Goal: Find specific page/section: Find specific page/section

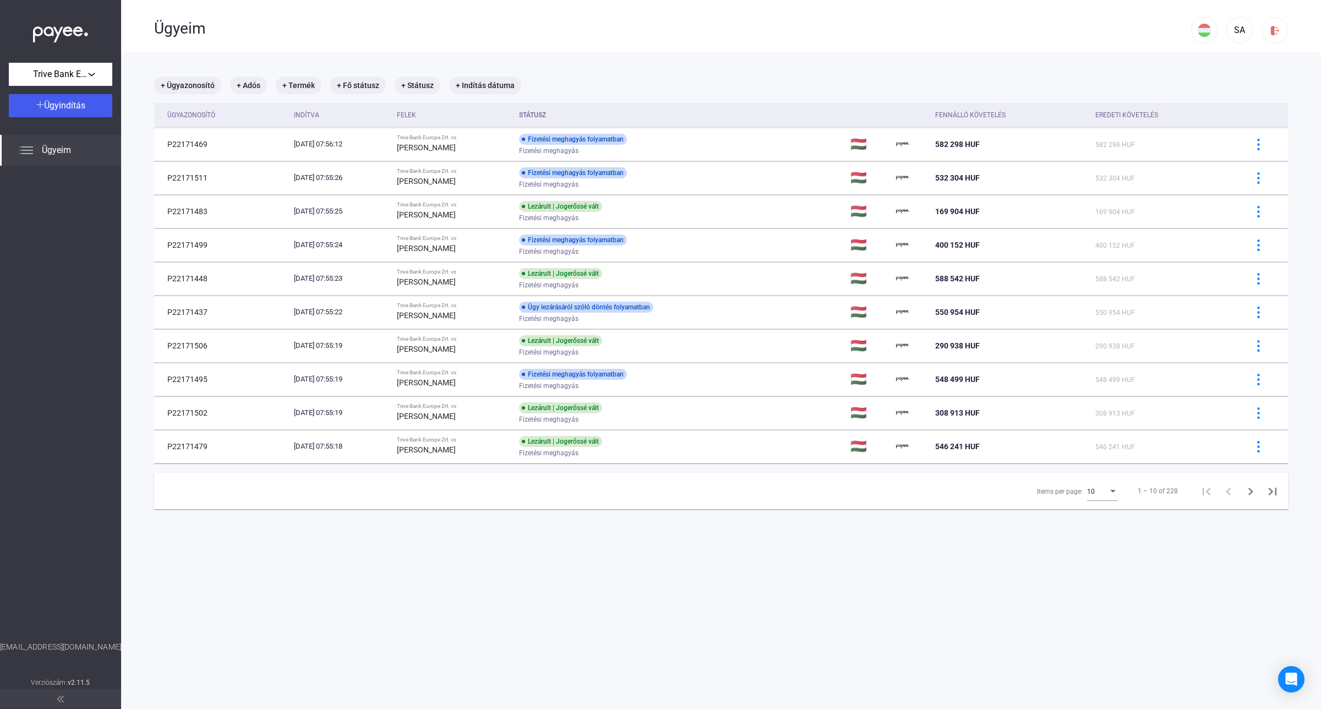
click at [576, 109] on th "Státusz" at bounding box center [680, 115] width 331 height 25
click at [408, 84] on mat-chip "+ Státusz" at bounding box center [418, 86] width 46 height 18
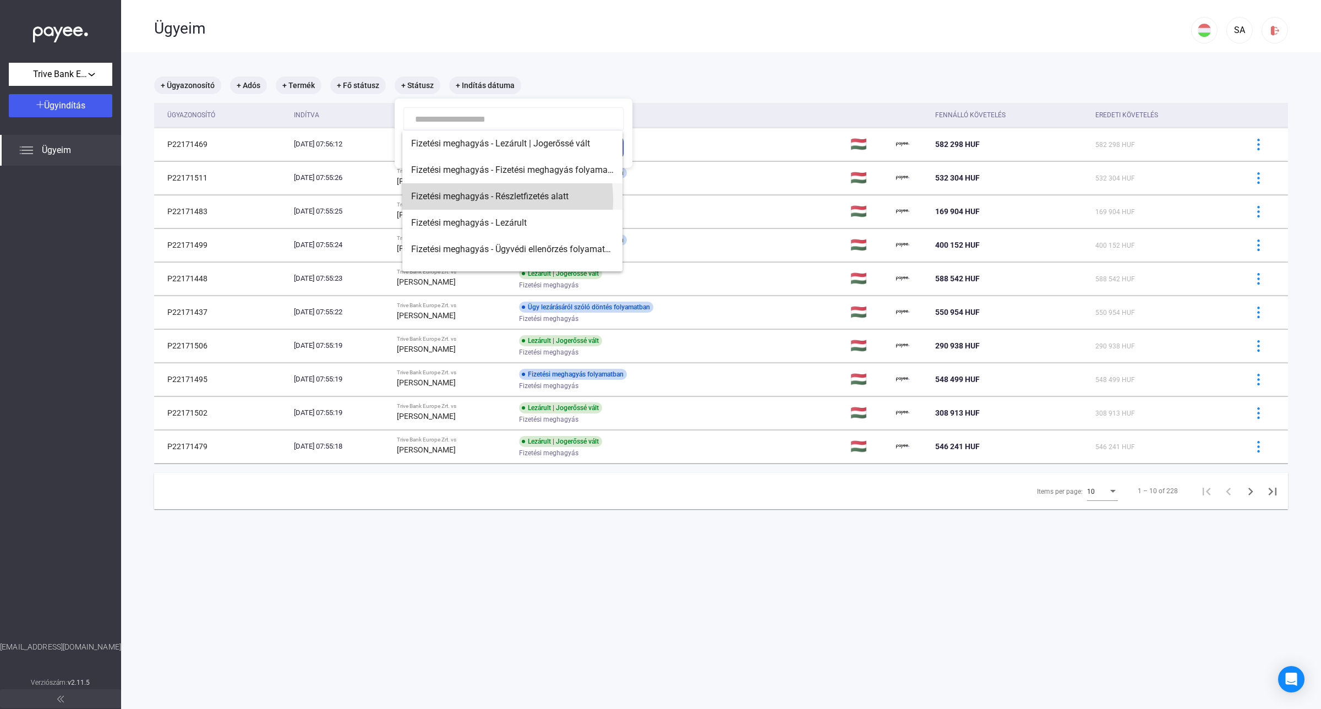
click at [474, 200] on span "Fizetési meghagyás - Részletfizetés alatt" at bounding box center [512, 196] width 203 height 13
type input "**********"
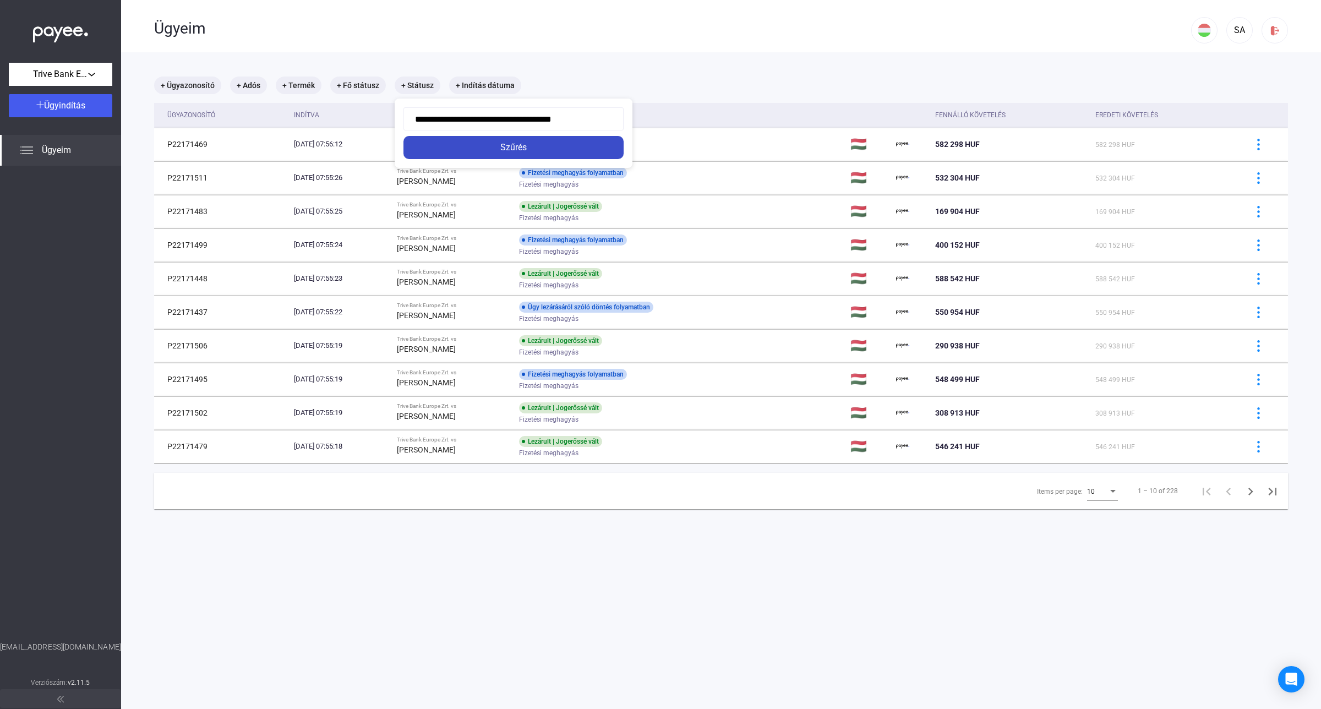
click at [527, 149] on div "Szűrés" at bounding box center [514, 147] width 214 height 13
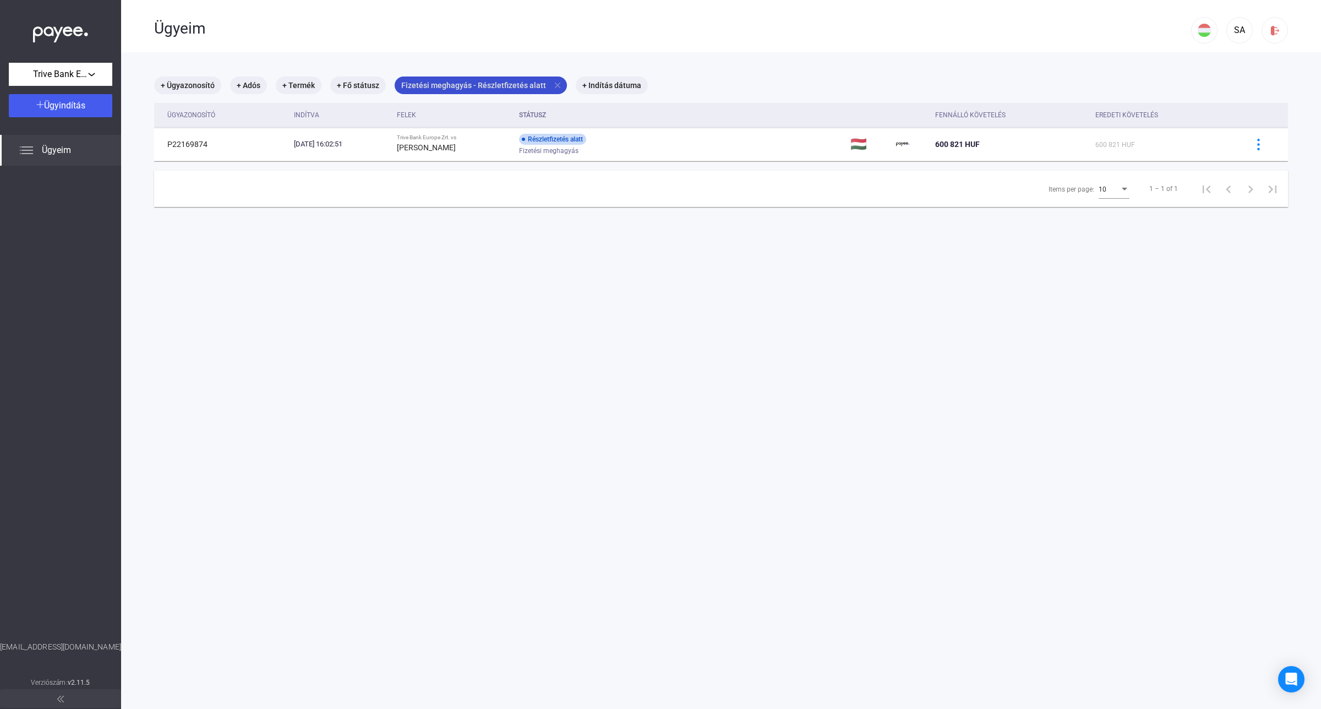
click at [553, 80] on mat-icon "close" at bounding box center [558, 85] width 10 height 10
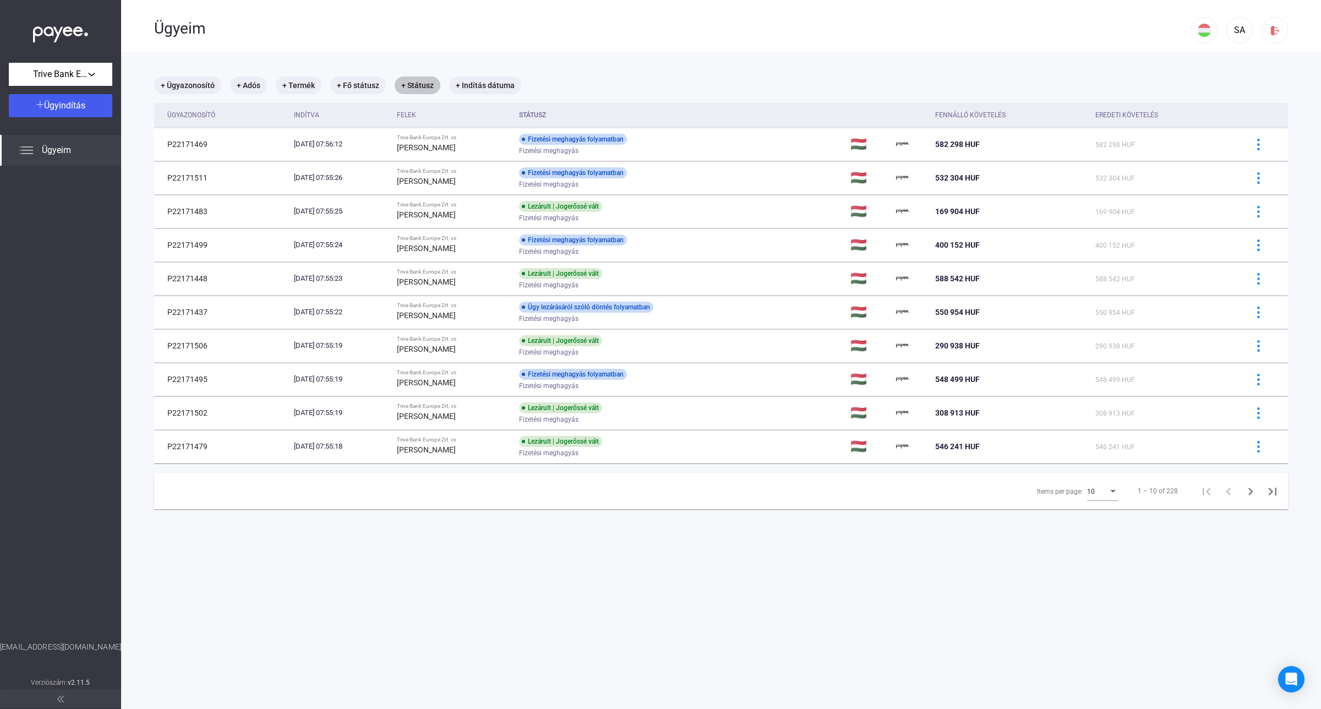
click at [405, 84] on mat-chip "+ Státusz" at bounding box center [418, 86] width 46 height 18
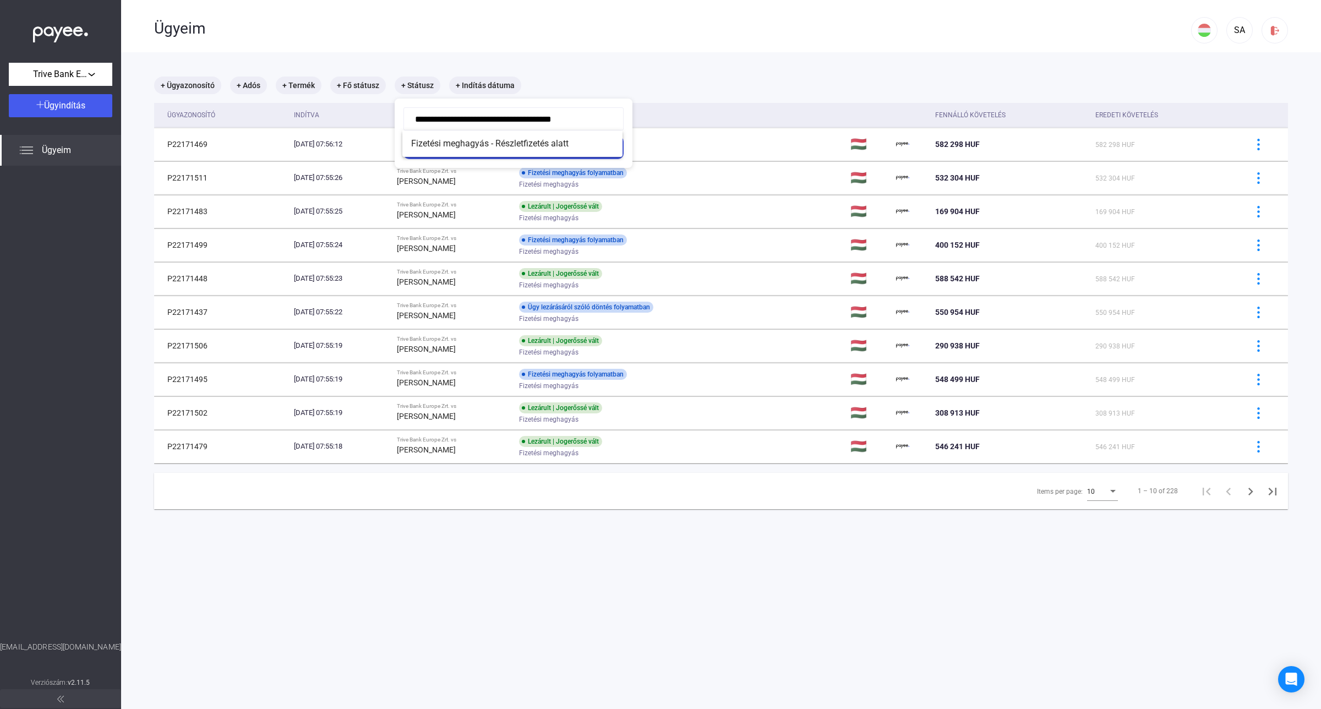
drag, startPoint x: 356, startPoint y: 128, endPoint x: 230, endPoint y: 144, distance: 126.6
click at [395, 94] on div "**********" at bounding box center [418, 94] width 46 height 0
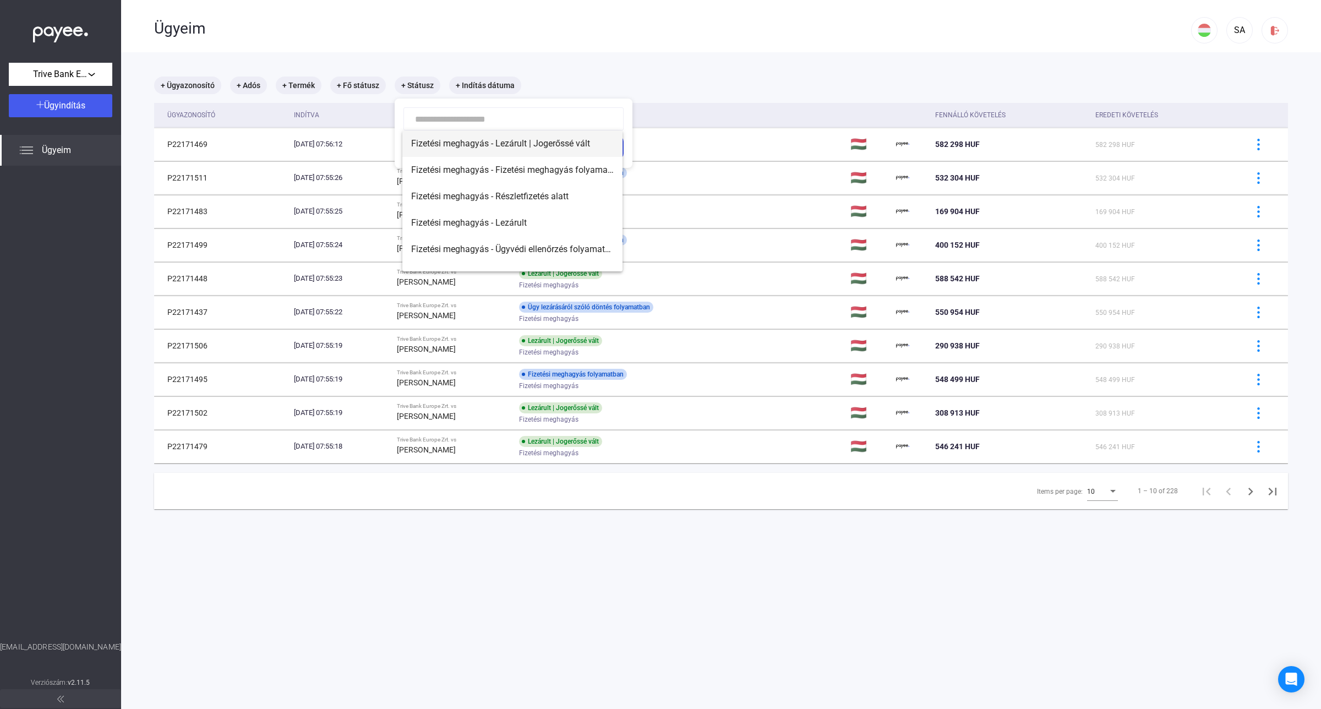
click at [441, 149] on span "Fizetési meghagyás - Lezárult | Jogerőssé vált" at bounding box center [512, 143] width 203 height 13
type input "**********"
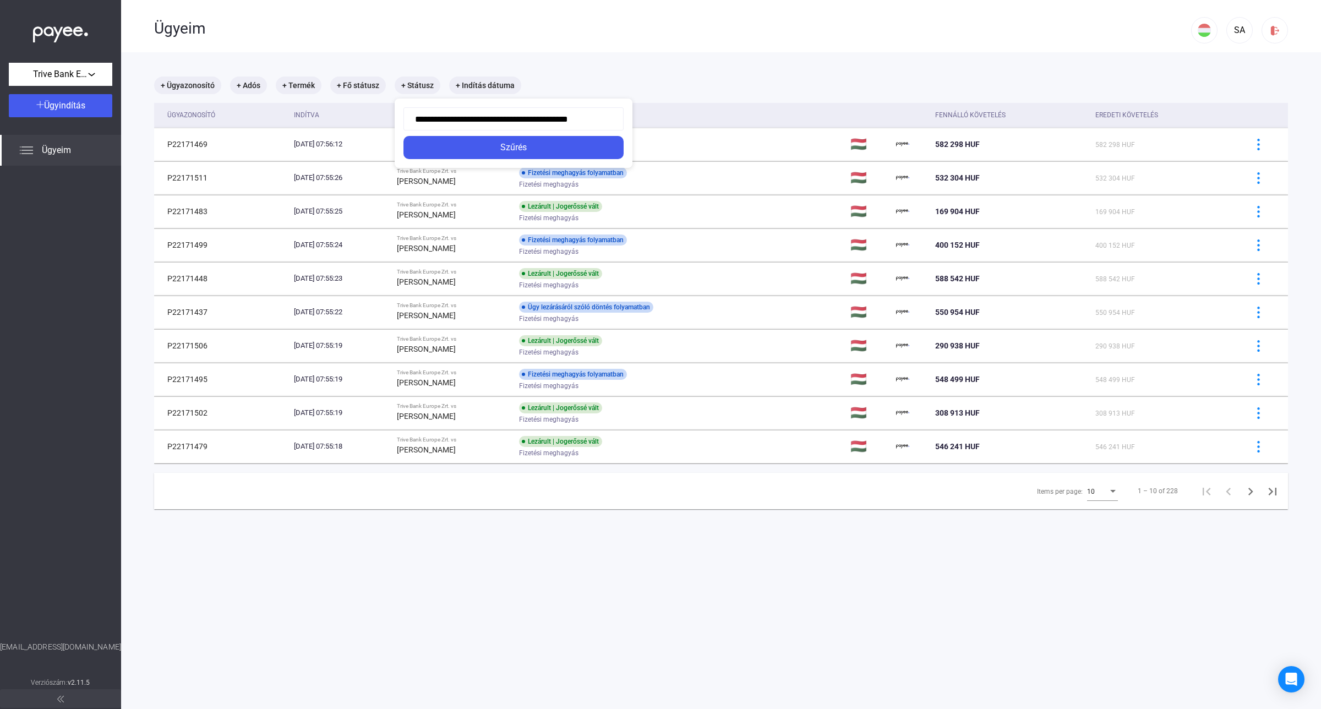
click at [441, 149] on div "Szűrés" at bounding box center [514, 147] width 214 height 13
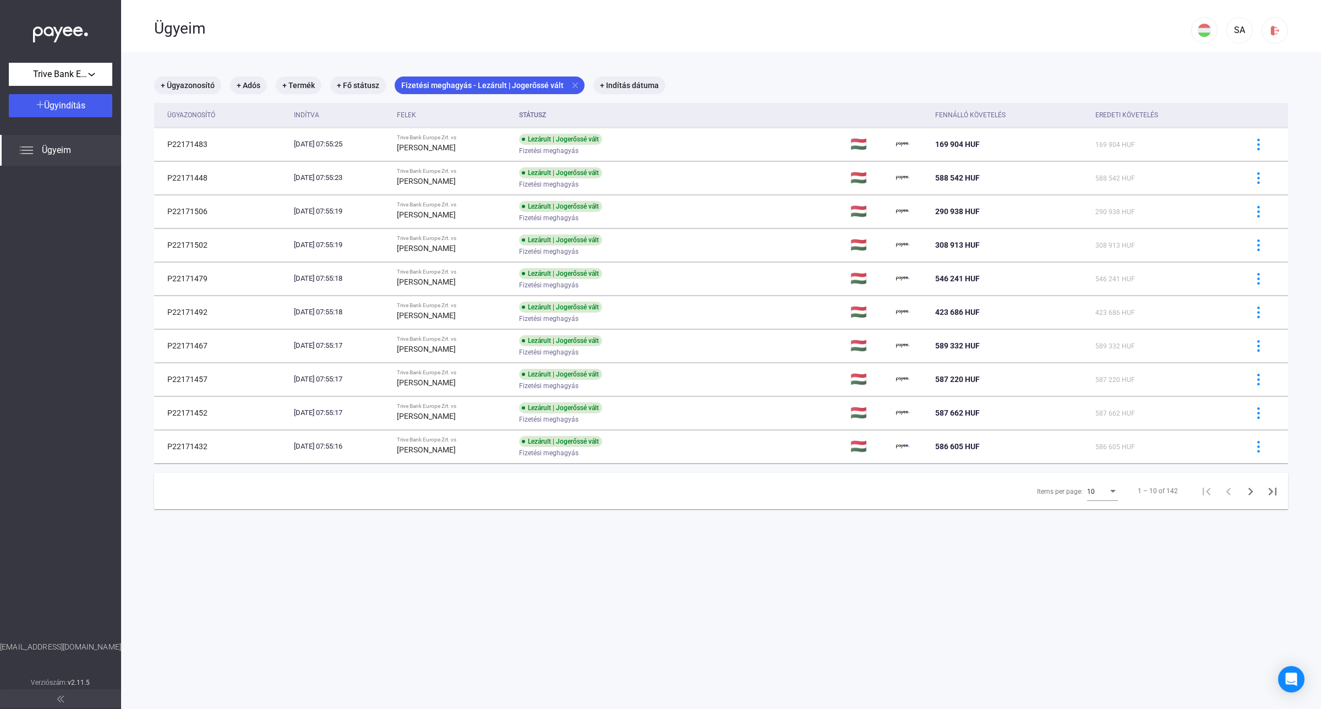
click at [1093, 494] on div "10" at bounding box center [1097, 491] width 21 height 13
click at [1088, 513] on span "25" at bounding box center [1093, 512] width 31 height 13
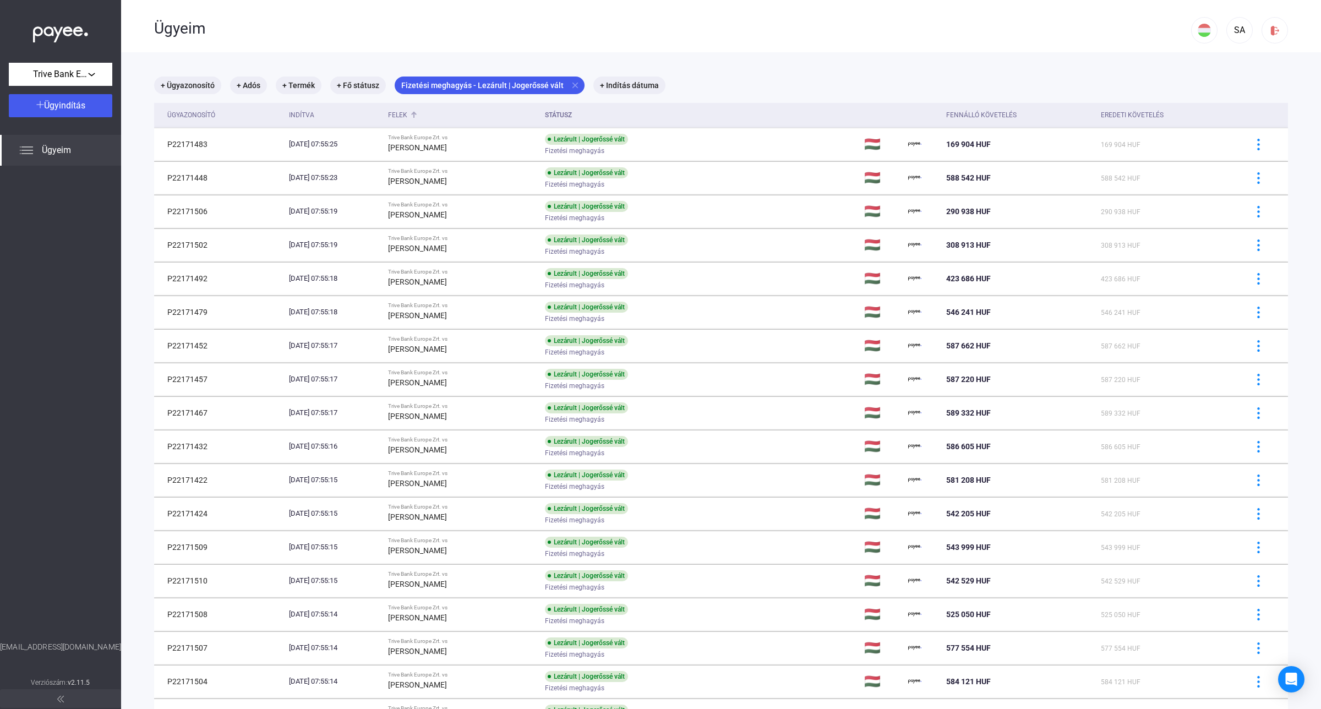
click at [407, 120] on div "Felek" at bounding box center [397, 114] width 19 height 13
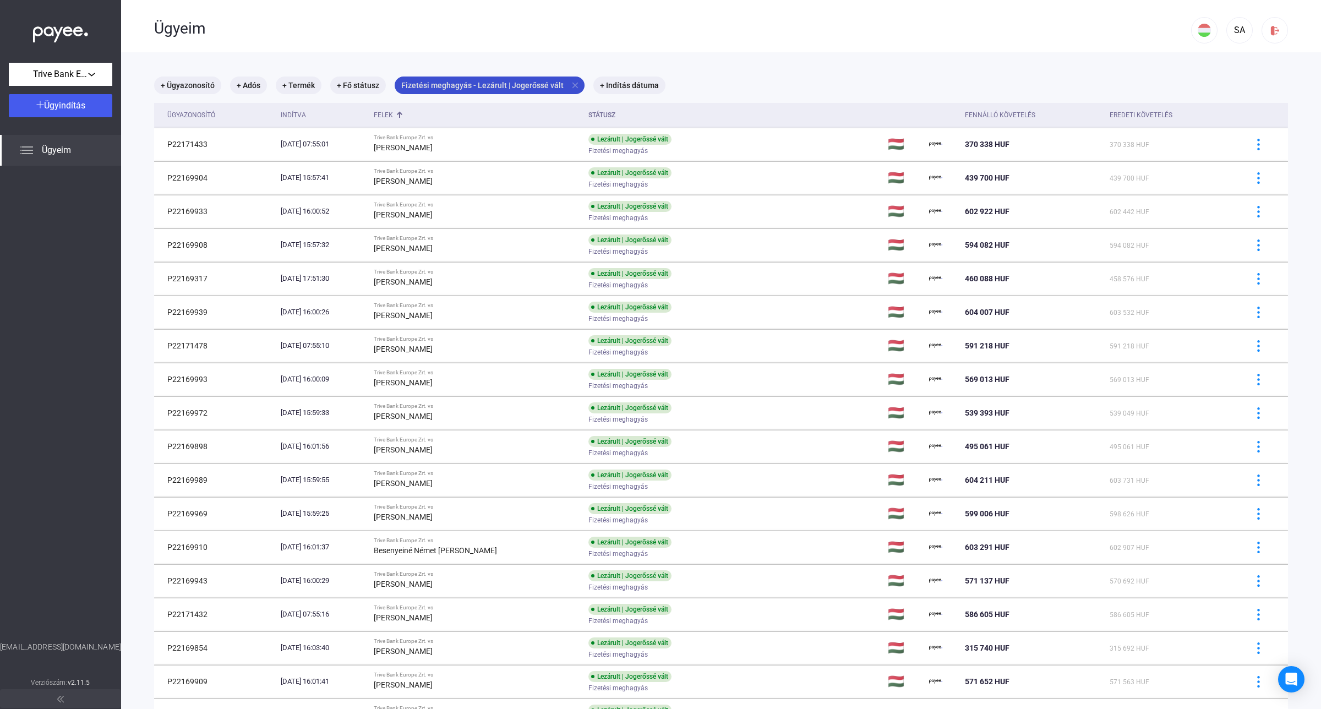
click at [572, 85] on mat-icon "close" at bounding box center [575, 85] width 10 height 10
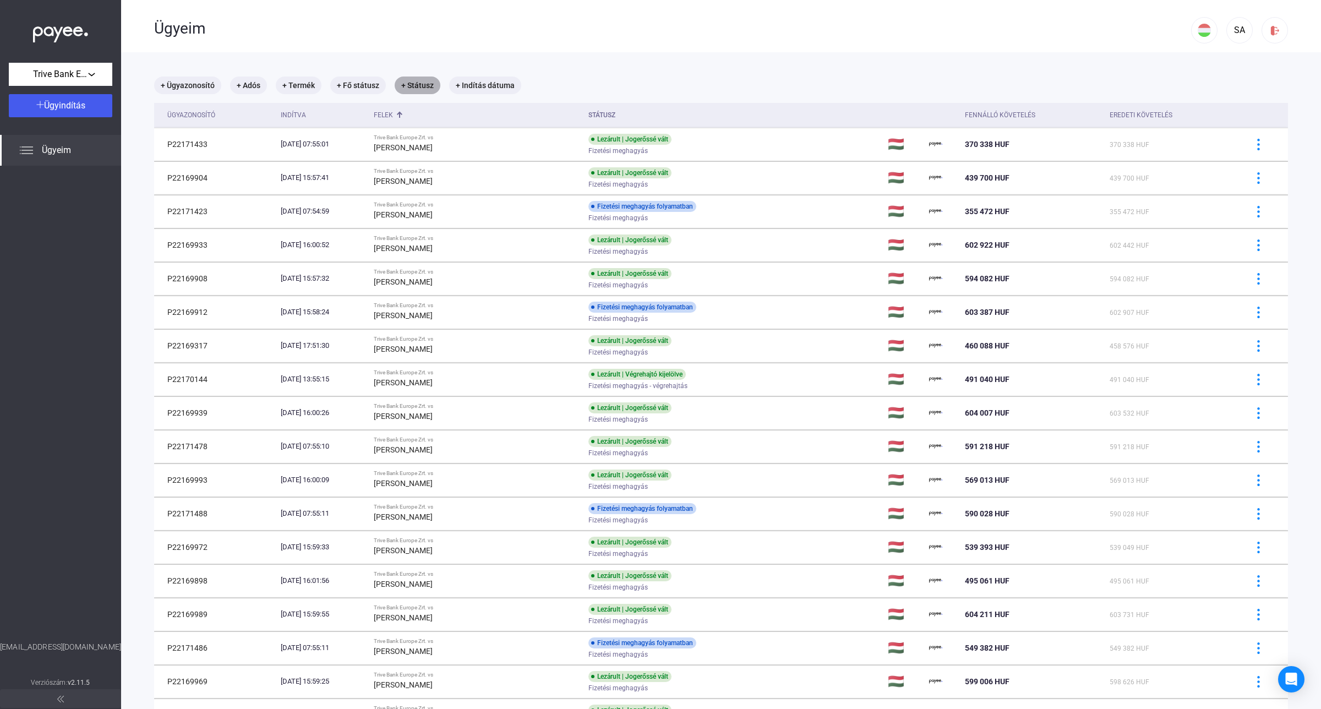
click at [416, 83] on mat-chip "+ Státusz" at bounding box center [418, 86] width 46 height 18
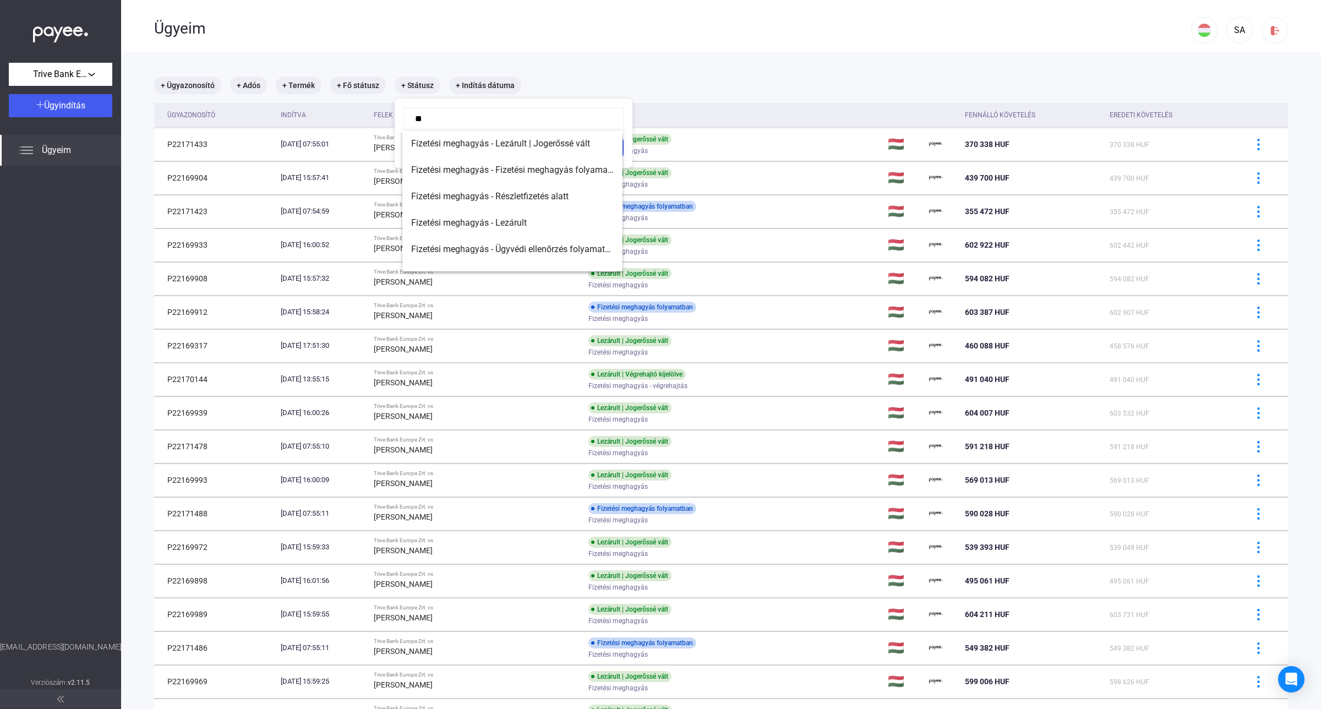
type input "*"
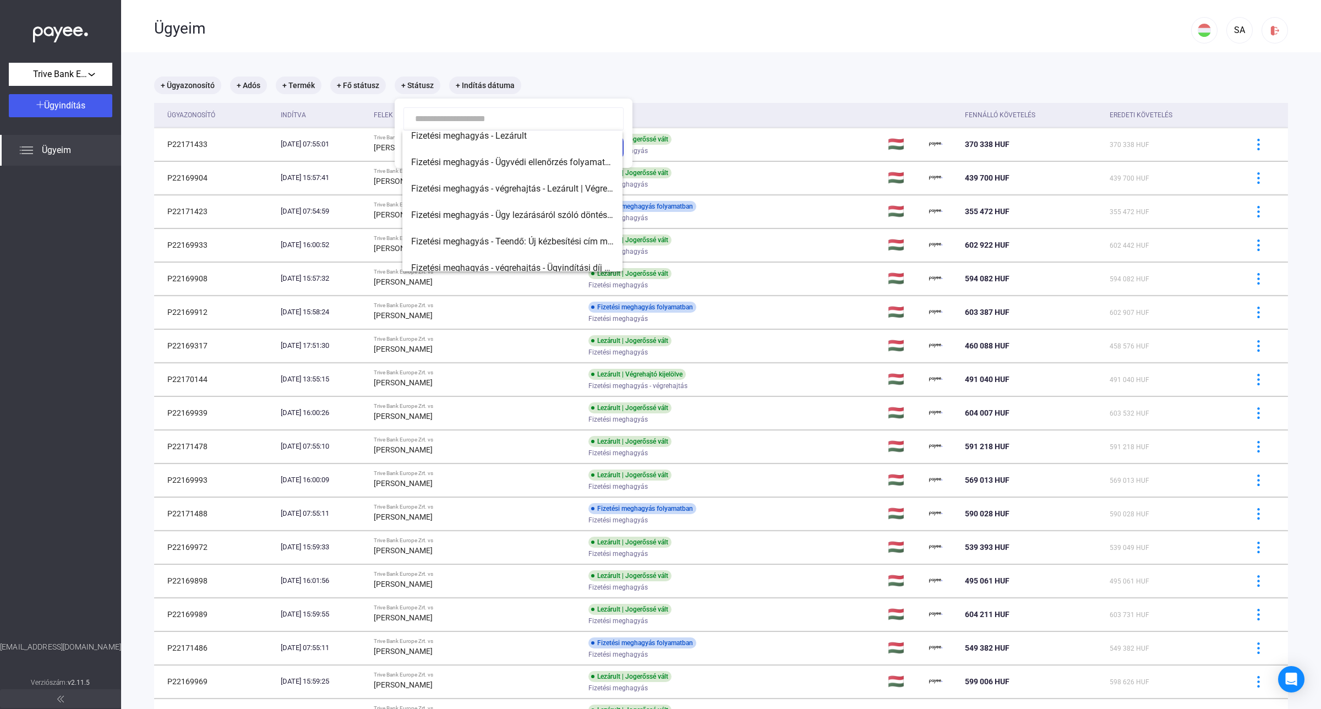
scroll to position [97, 0]
click at [571, 253] on span "Fizetési meghagyás - végrehajtás - Ügyindítási díj befizetésére vár" at bounding box center [512, 258] width 203 height 13
type input "**********"
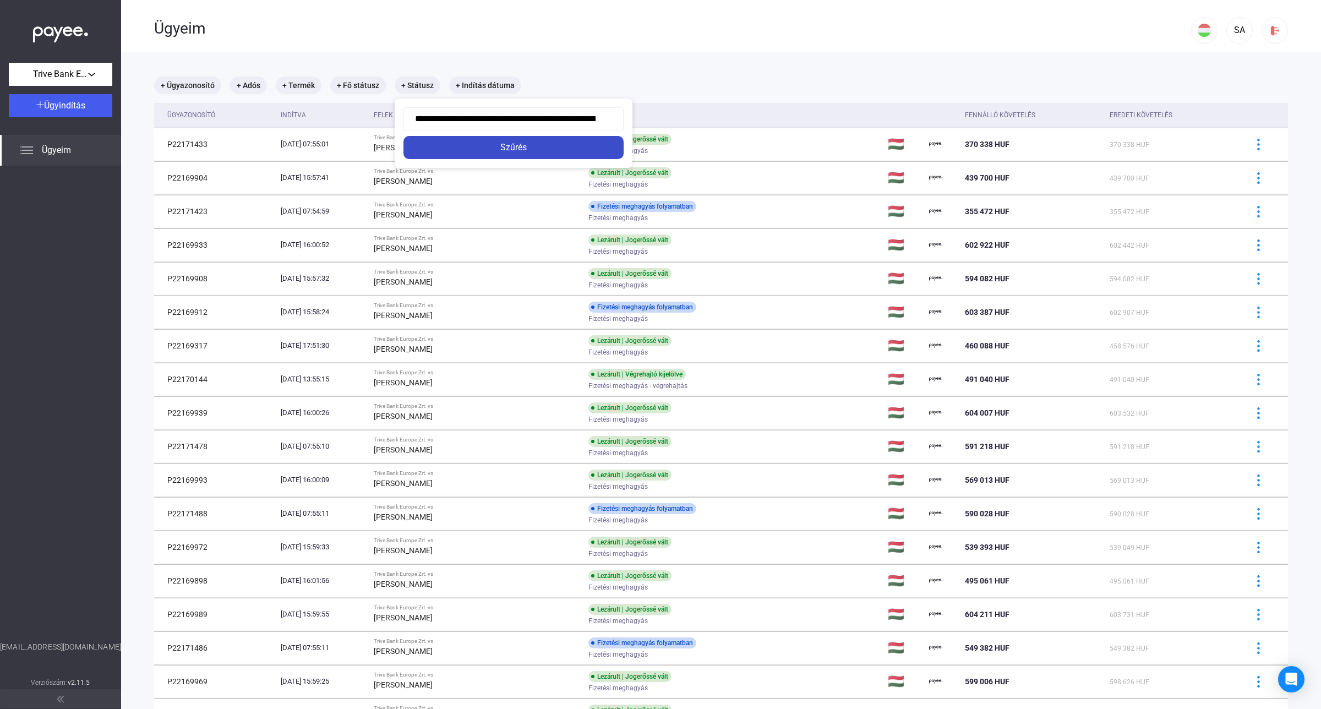
click at [540, 150] on div "Szűrés" at bounding box center [514, 147] width 214 height 13
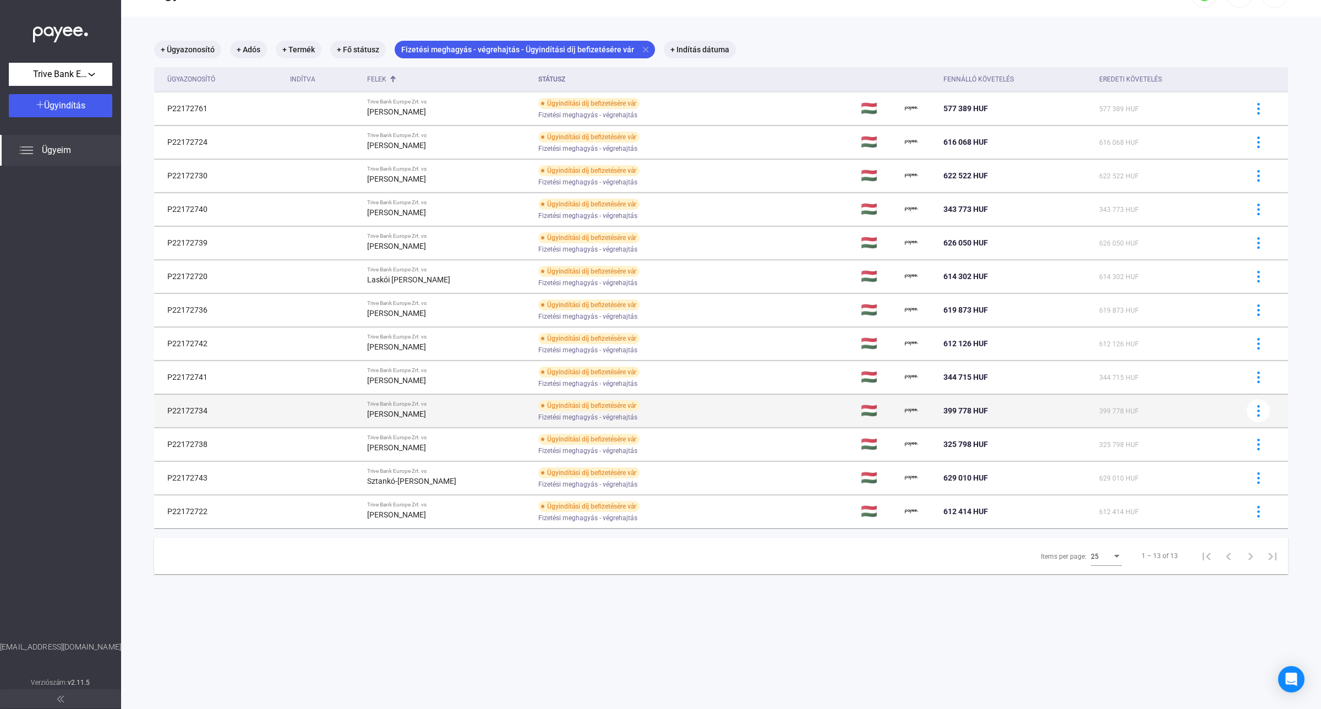
scroll to position [52, 0]
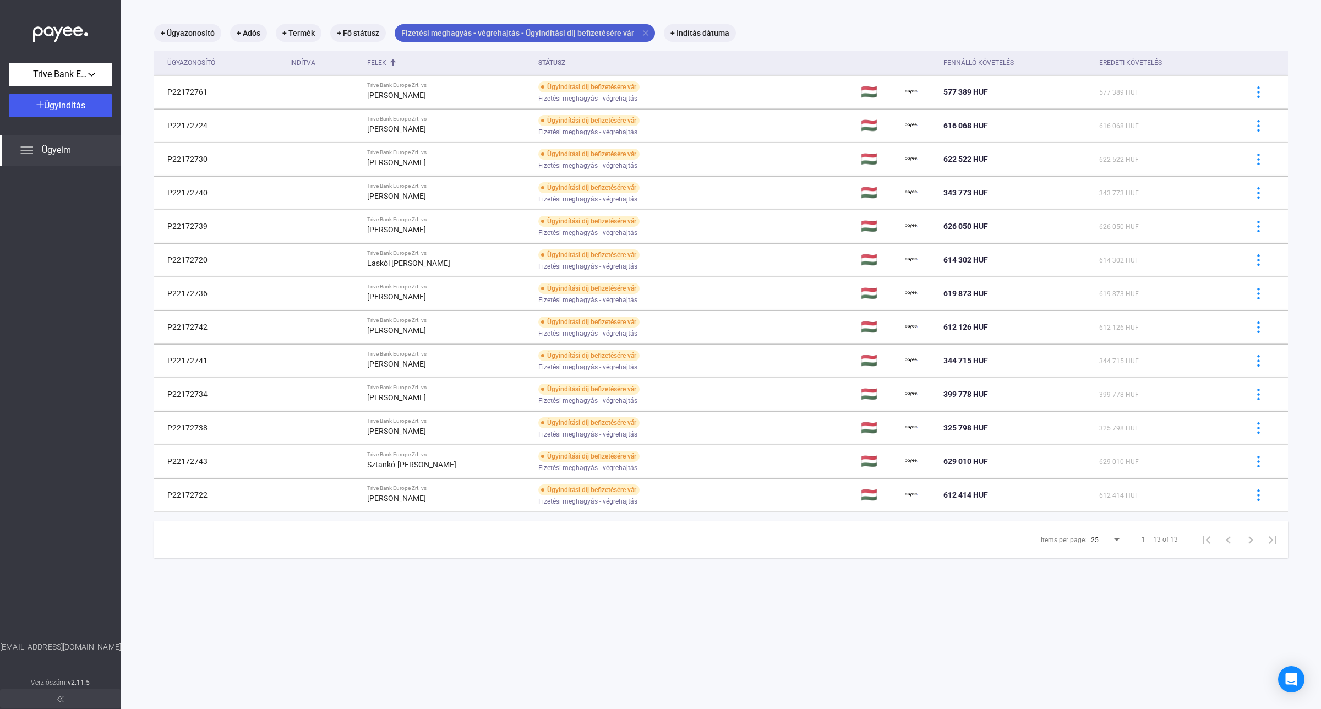
click at [641, 34] on mat-icon "close" at bounding box center [646, 33] width 10 height 10
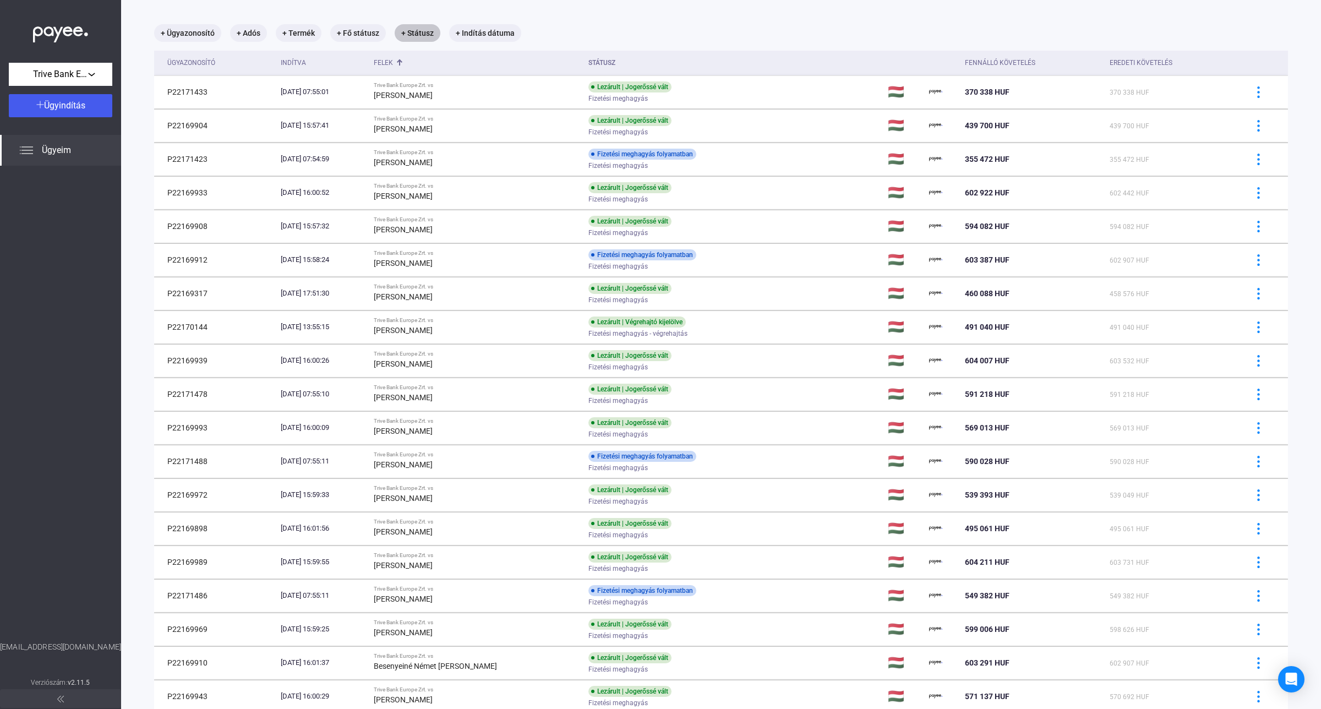
click at [428, 35] on mat-chip "+ Státusz" at bounding box center [418, 33] width 46 height 18
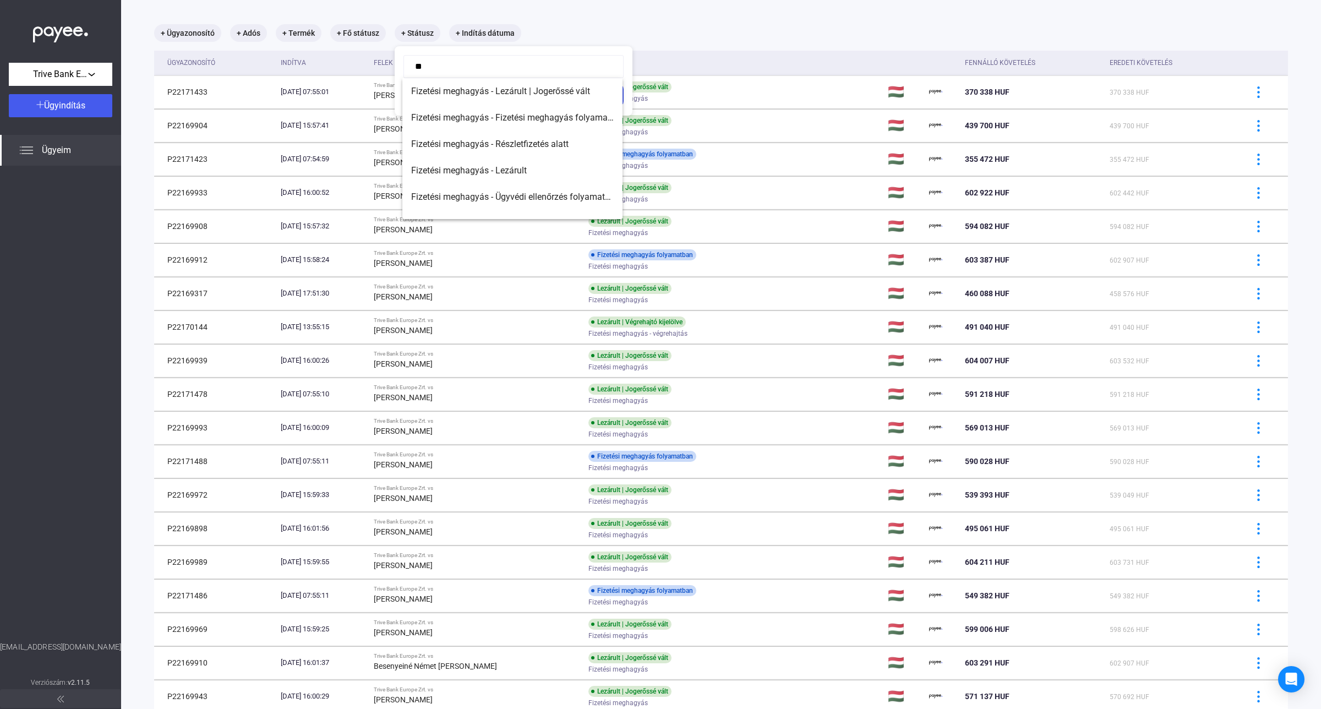
type input "*"
click at [556, 31] on div at bounding box center [660, 354] width 1321 height 709
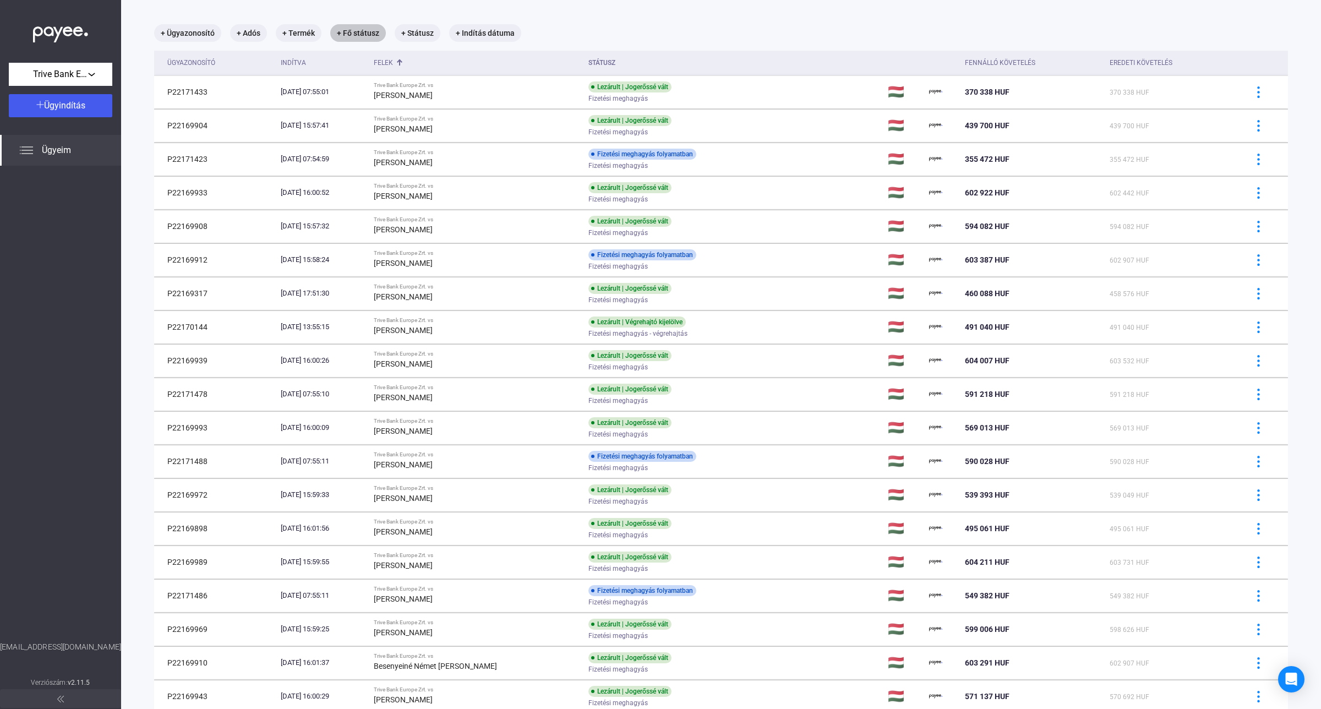
click at [359, 34] on mat-chip "+ Fő státusz" at bounding box center [358, 33] width 56 height 18
click at [405, 68] on div "Válassz..." at bounding box center [386, 66] width 70 height 13
click at [370, 141] on span "Lezárva" at bounding box center [361, 144] width 28 height 13
click at [395, 91] on div "Szűrés" at bounding box center [393, 95] width 103 height 13
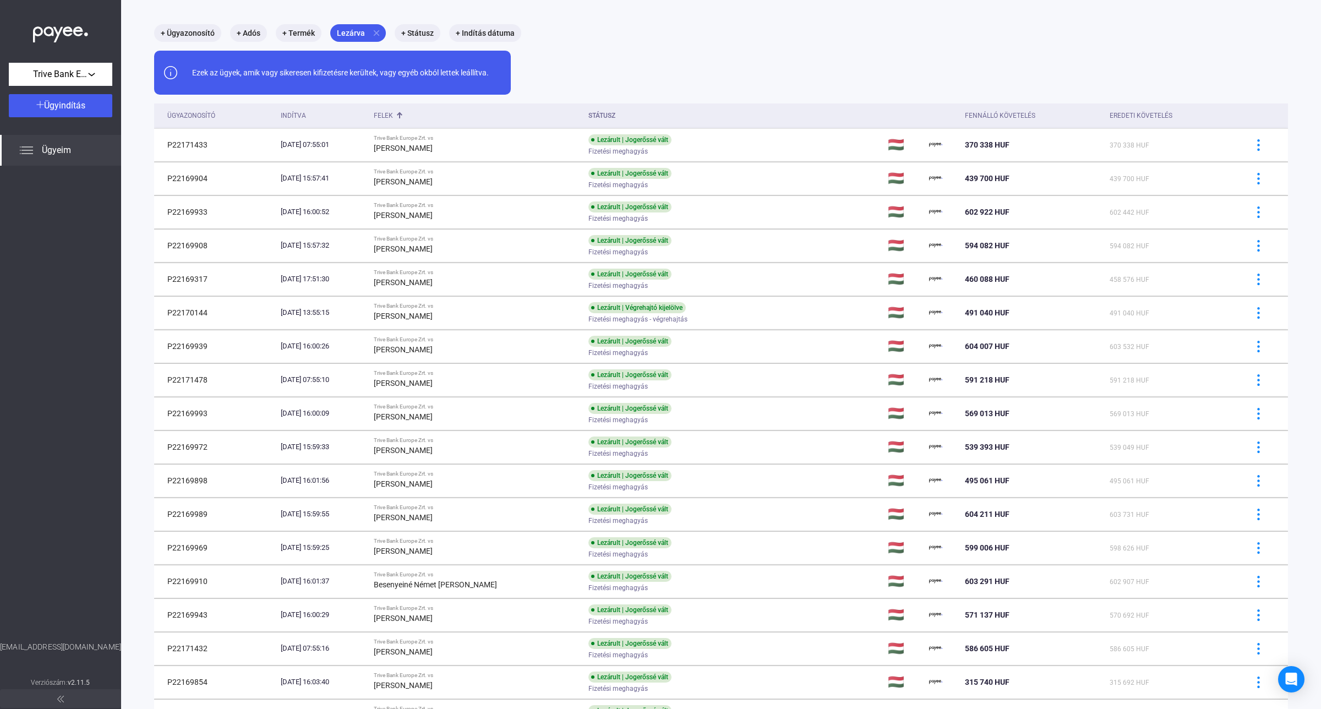
click at [725, 69] on div "+ Ügyazonosító + Adós + Termék Lezárva close + Státusz + Indítás dátuma Ezek az…" at bounding box center [721, 518] width 1134 height 989
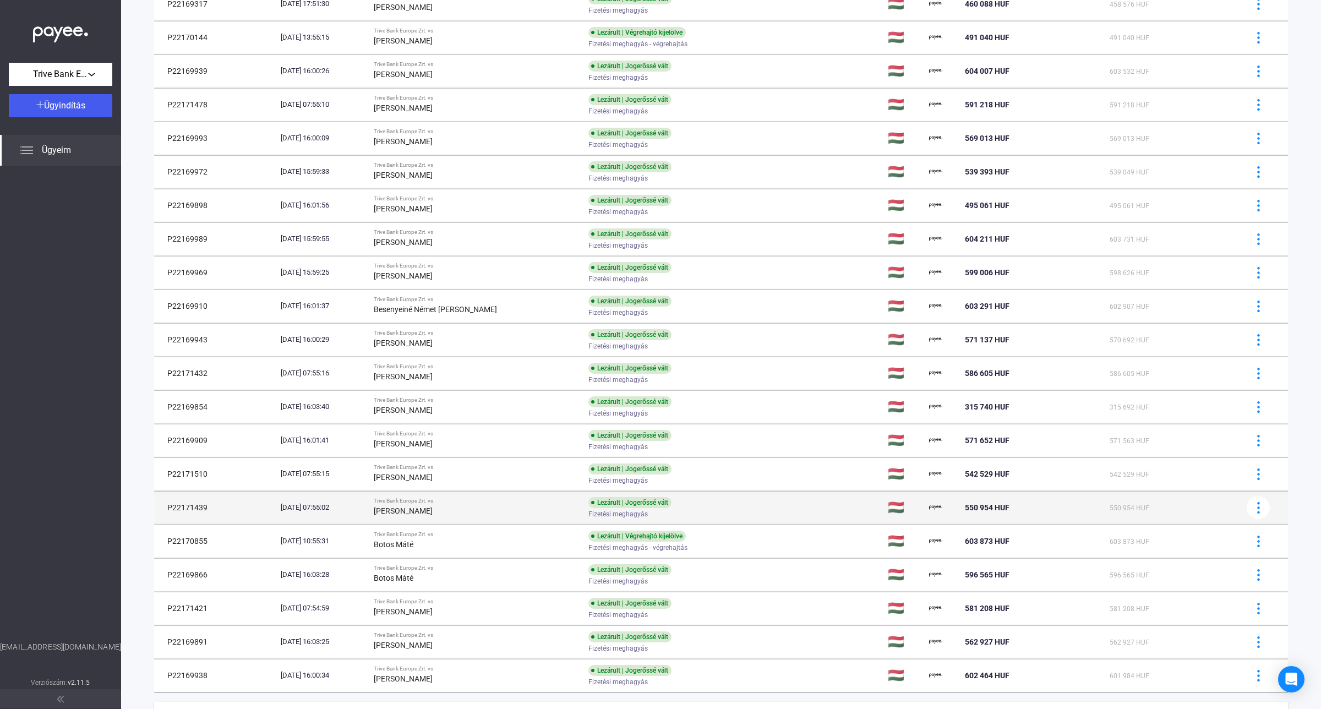
scroll to position [392, 0]
